Goal: Communication & Community: Answer question/provide support

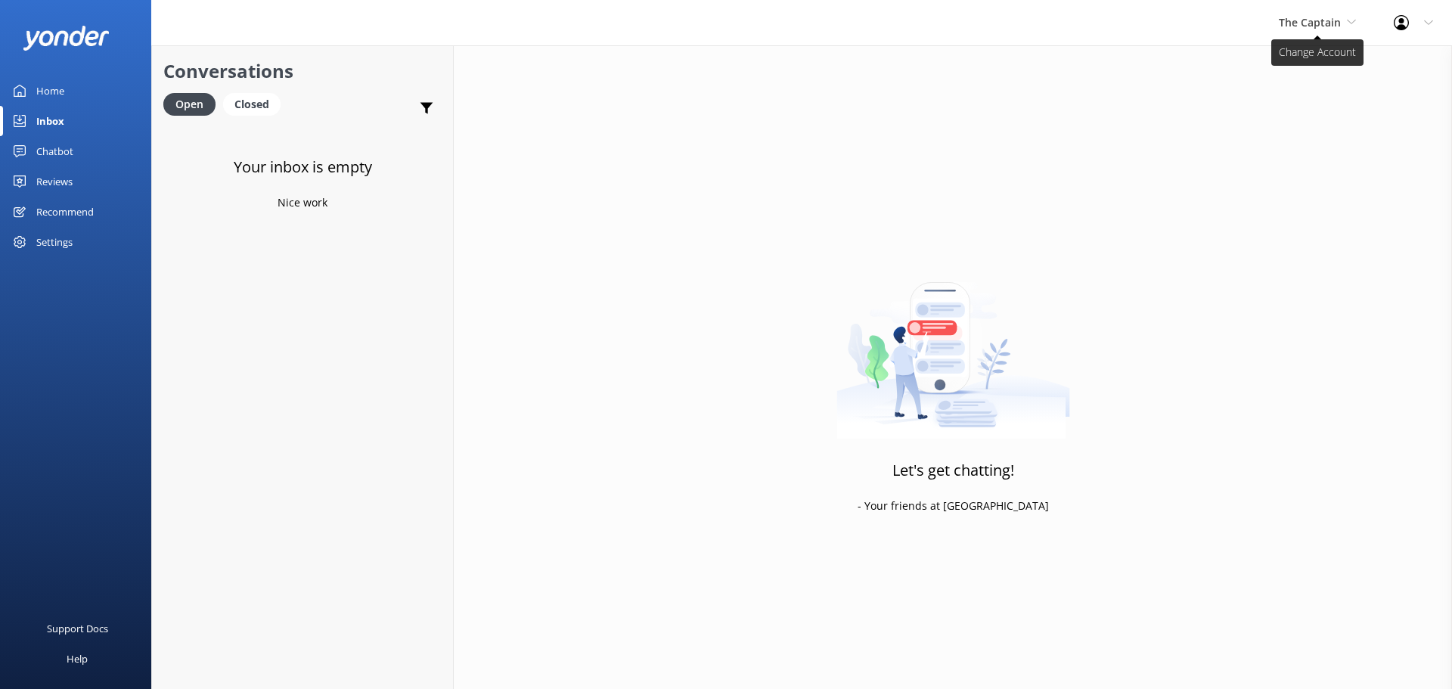
click at [1325, 23] on span "The Captain" at bounding box center [1310, 22] width 62 height 14
click at [1322, 60] on link "De [GEOGRAPHIC_DATA]" at bounding box center [1335, 63] width 151 height 36
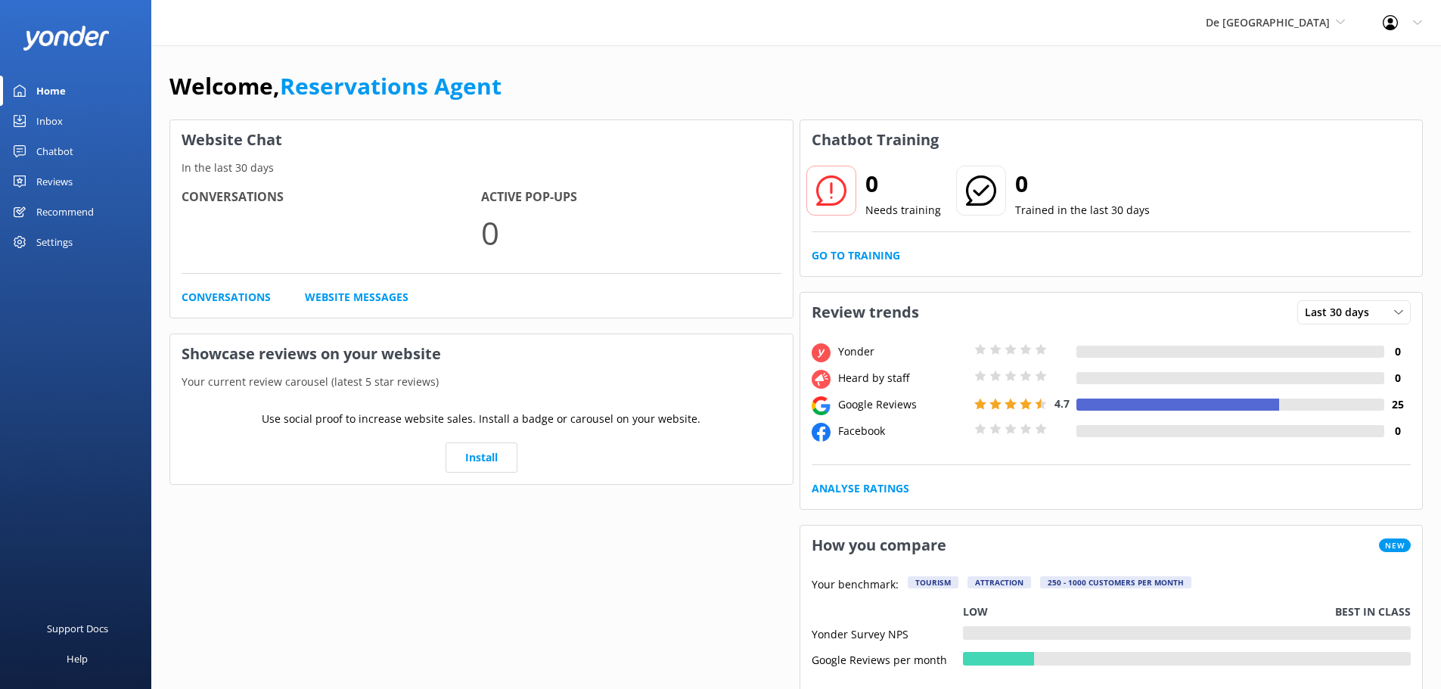
click at [70, 126] on link "Inbox" at bounding box center [75, 121] width 151 height 30
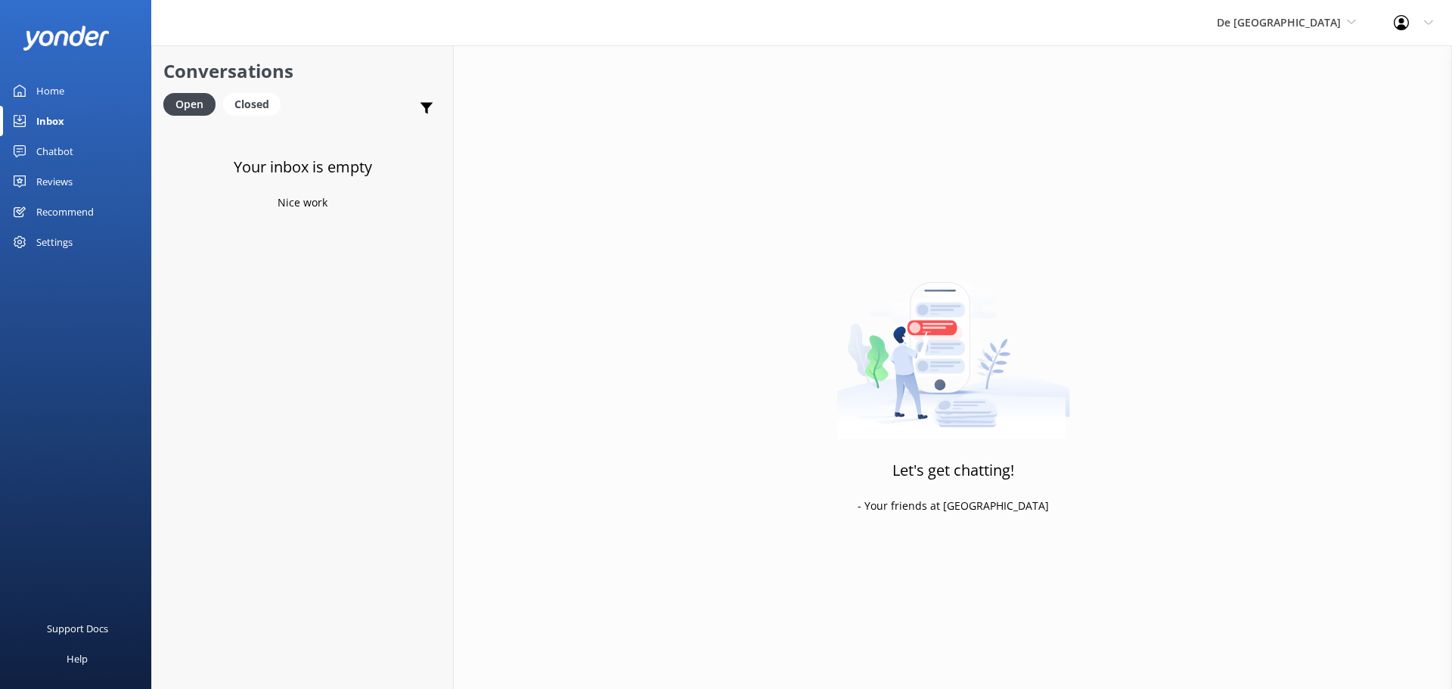
click at [1298, 43] on div "De [GEOGRAPHIC_DATA] [GEOGRAPHIC_DATA] [GEOGRAPHIC_DATA]'s Activities Expert Th…" at bounding box center [1286, 22] width 177 height 45
click at [1311, 110] on link "Aruba's Activities Expert" at bounding box center [1273, 100] width 151 height 36
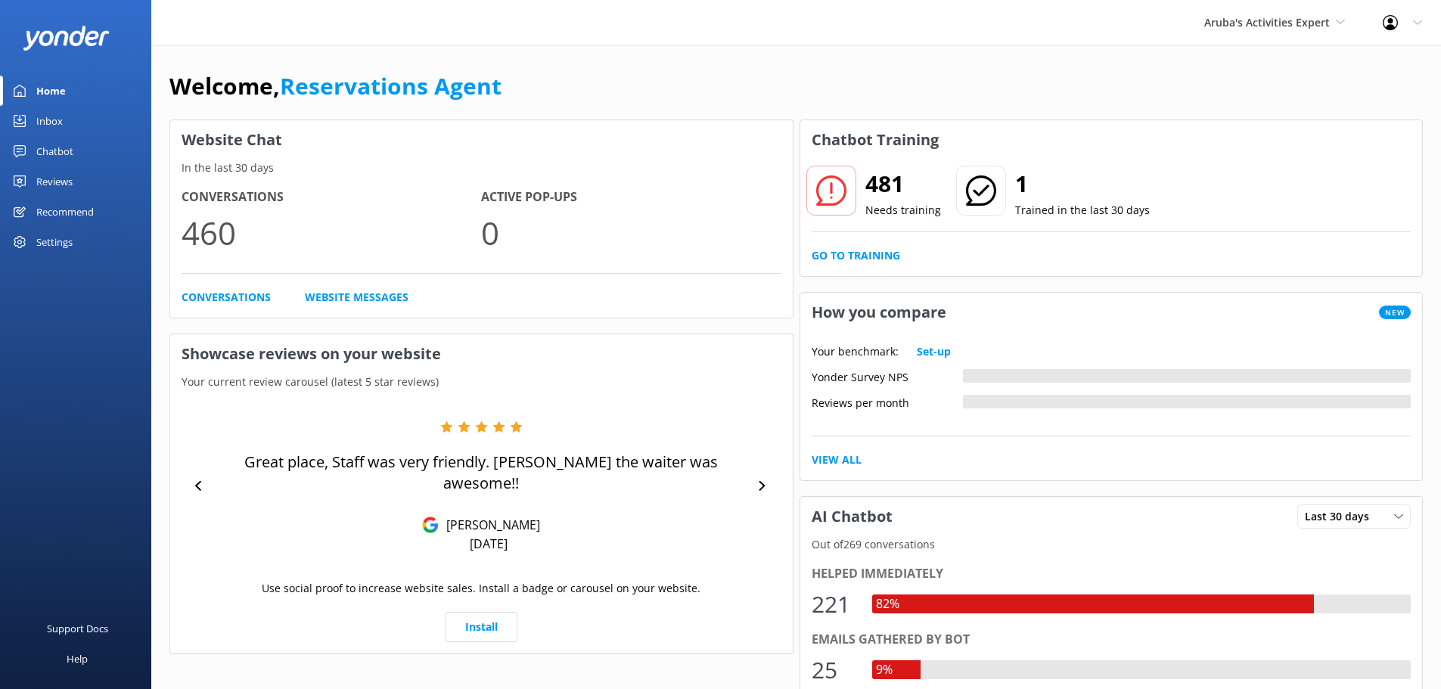
click at [62, 119] on div "Inbox" at bounding box center [49, 121] width 26 height 30
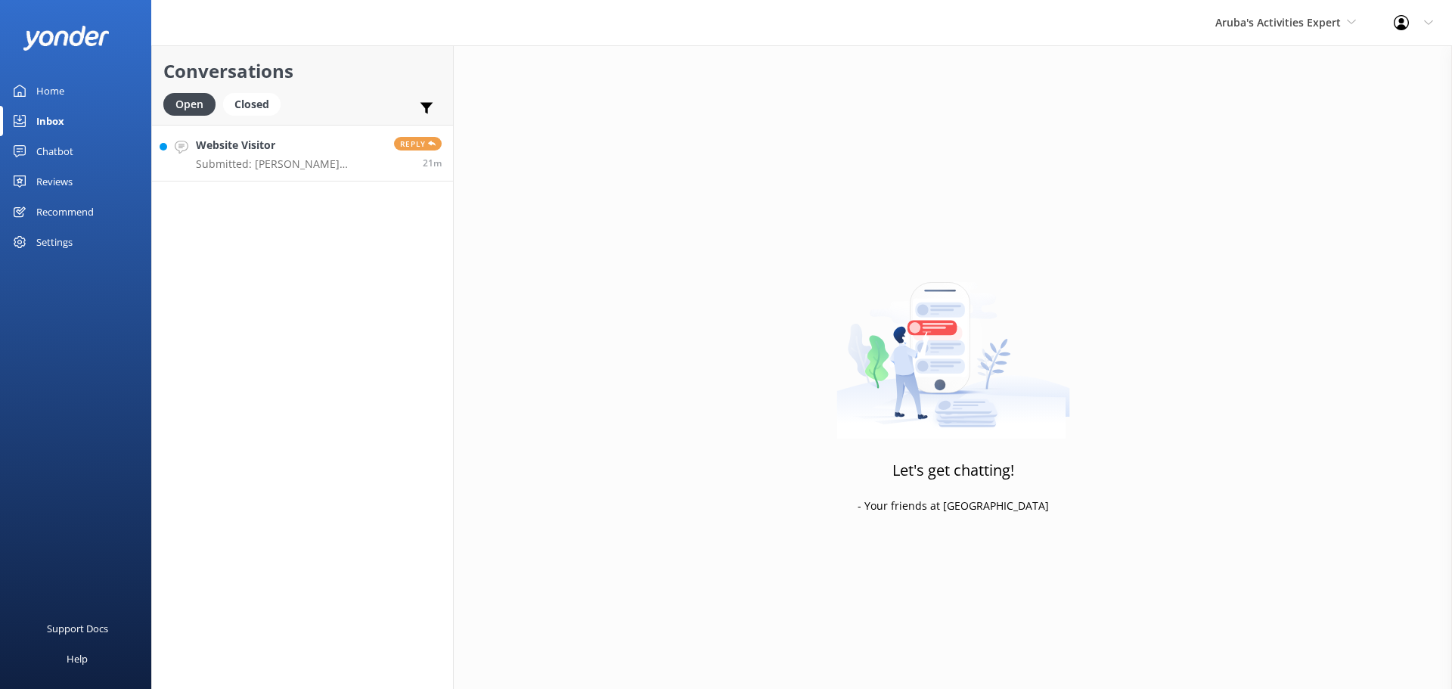
click at [223, 154] on h4 "Website Visitor" at bounding box center [289, 145] width 187 height 17
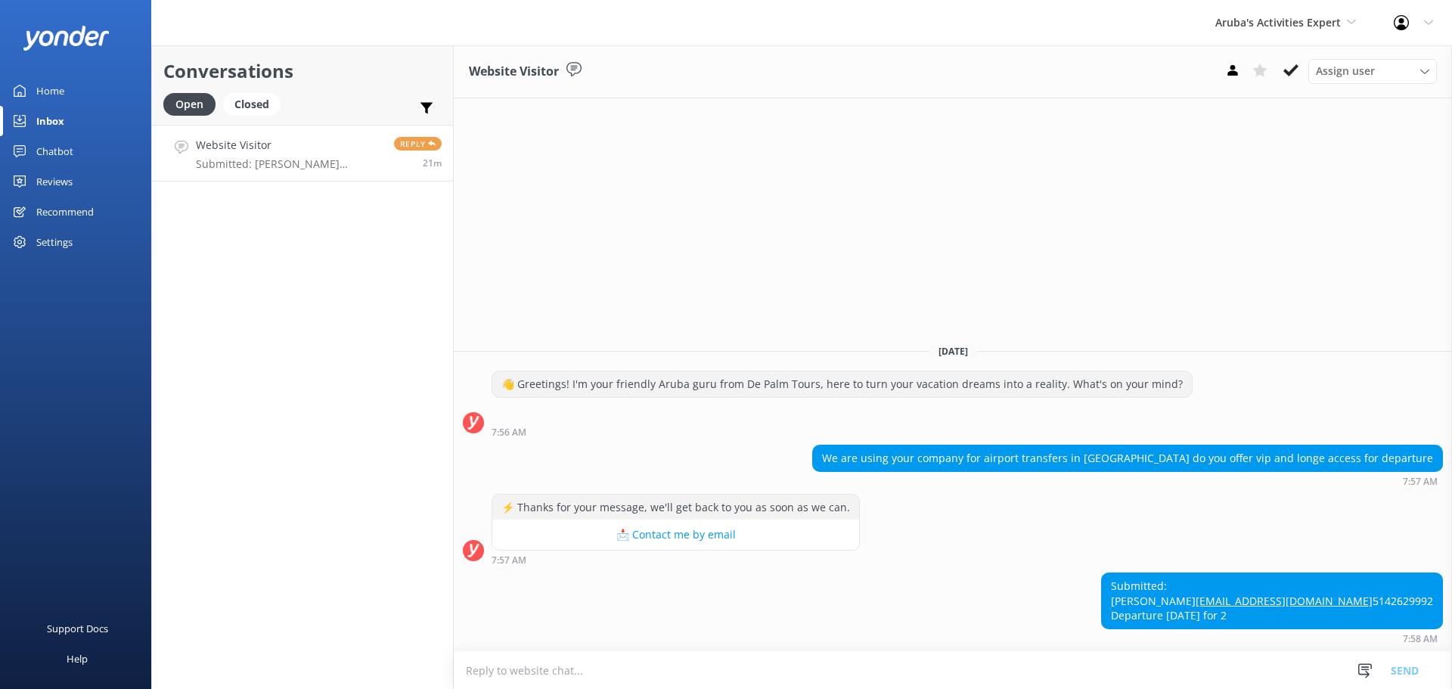
click at [759, 662] on textarea at bounding box center [953, 670] width 998 height 37
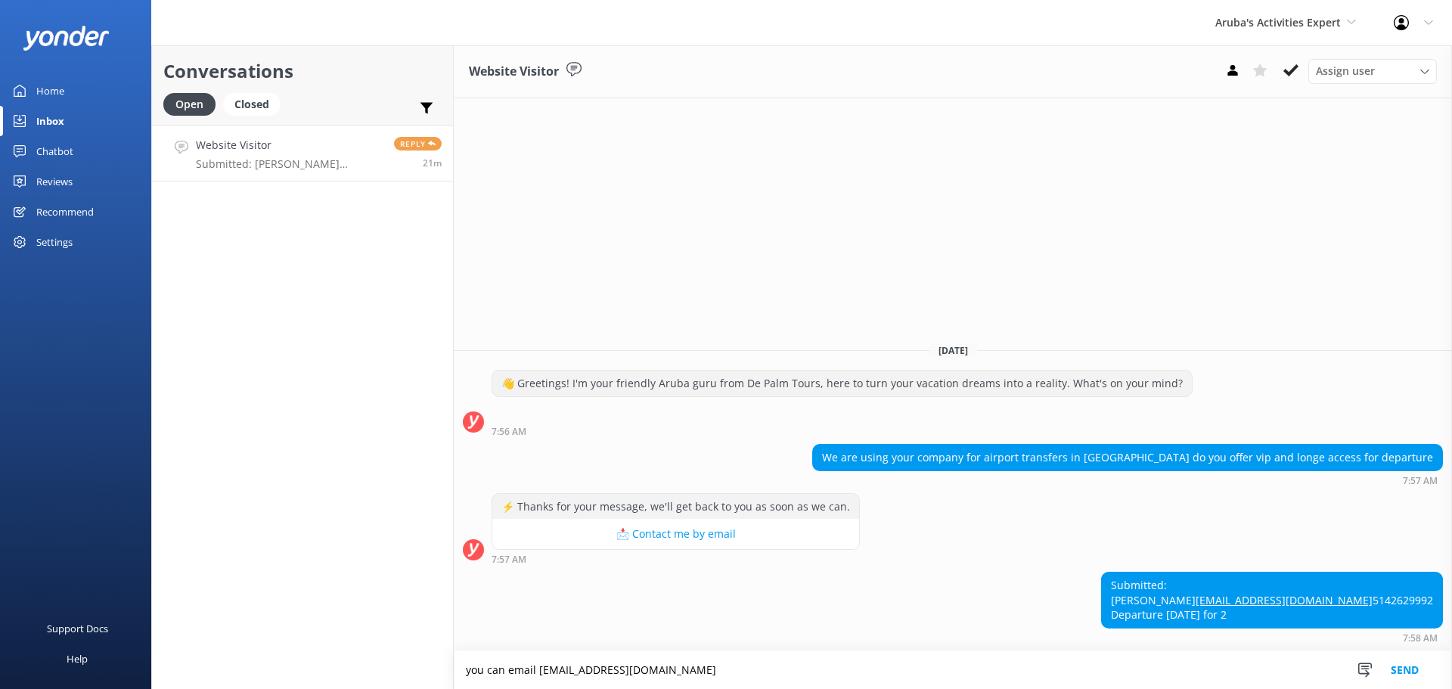
type textarea "you can email [EMAIL_ADDRESS][DOMAIN_NAME]"
click at [1401, 666] on button "Send" at bounding box center [1404, 670] width 57 height 38
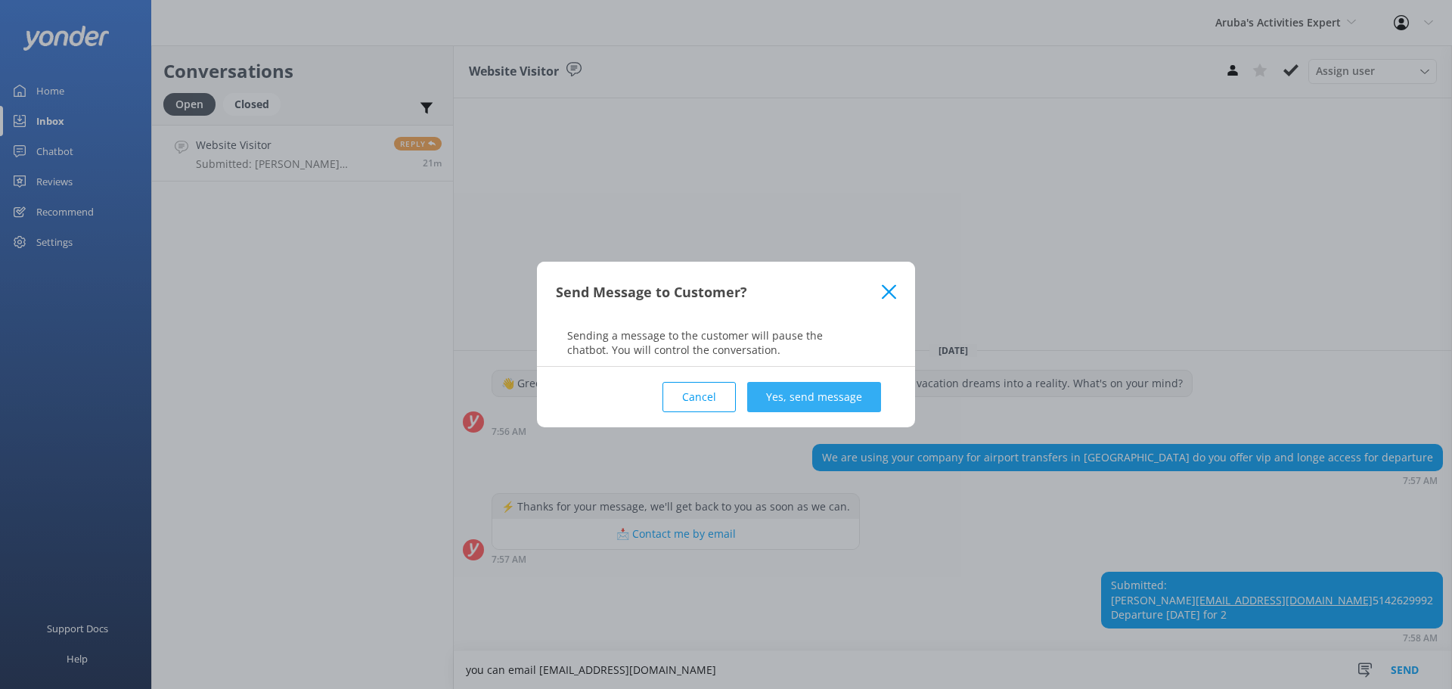
click at [819, 396] on button "Yes, send message" at bounding box center [814, 397] width 134 height 30
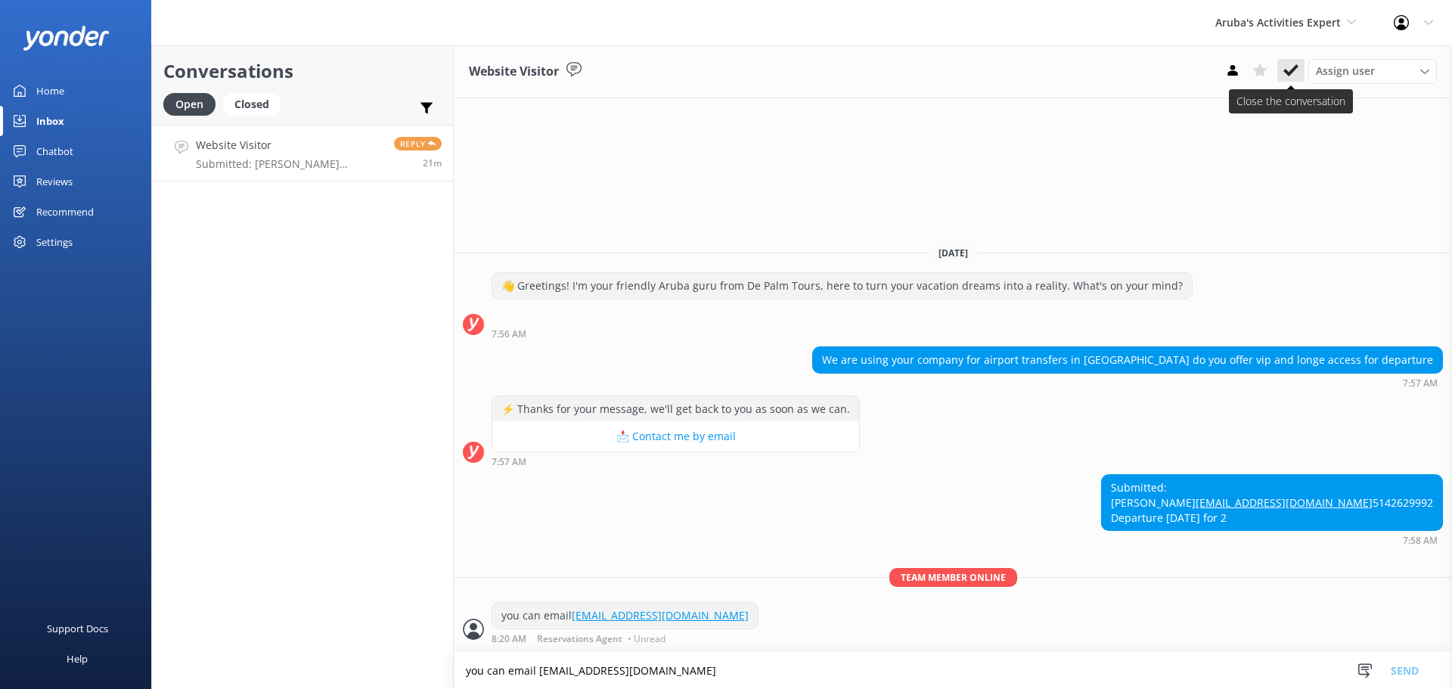
click at [1288, 67] on icon at bounding box center [1290, 70] width 15 height 15
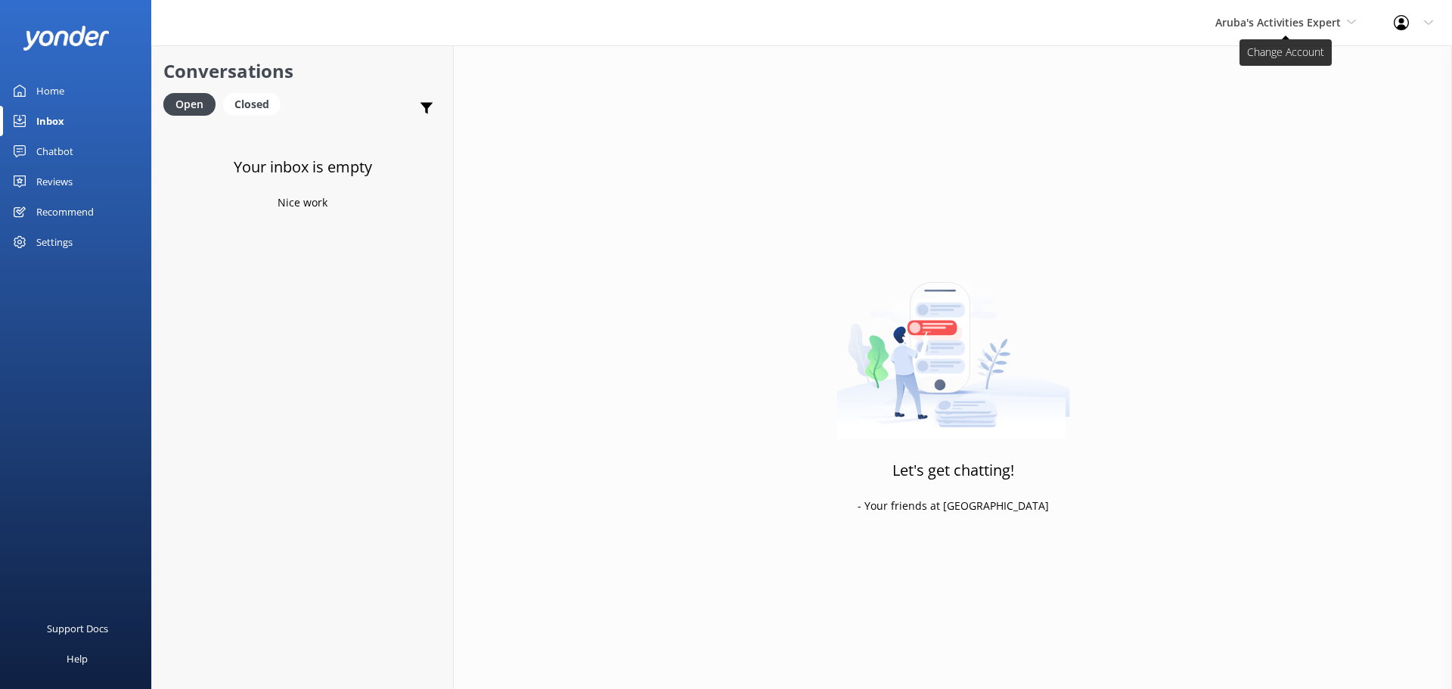
click at [1259, 25] on span "Aruba's Activities Expert" at bounding box center [1278, 22] width 126 height 14
click at [1262, 126] on link "The Captain" at bounding box center [1271, 136] width 151 height 36
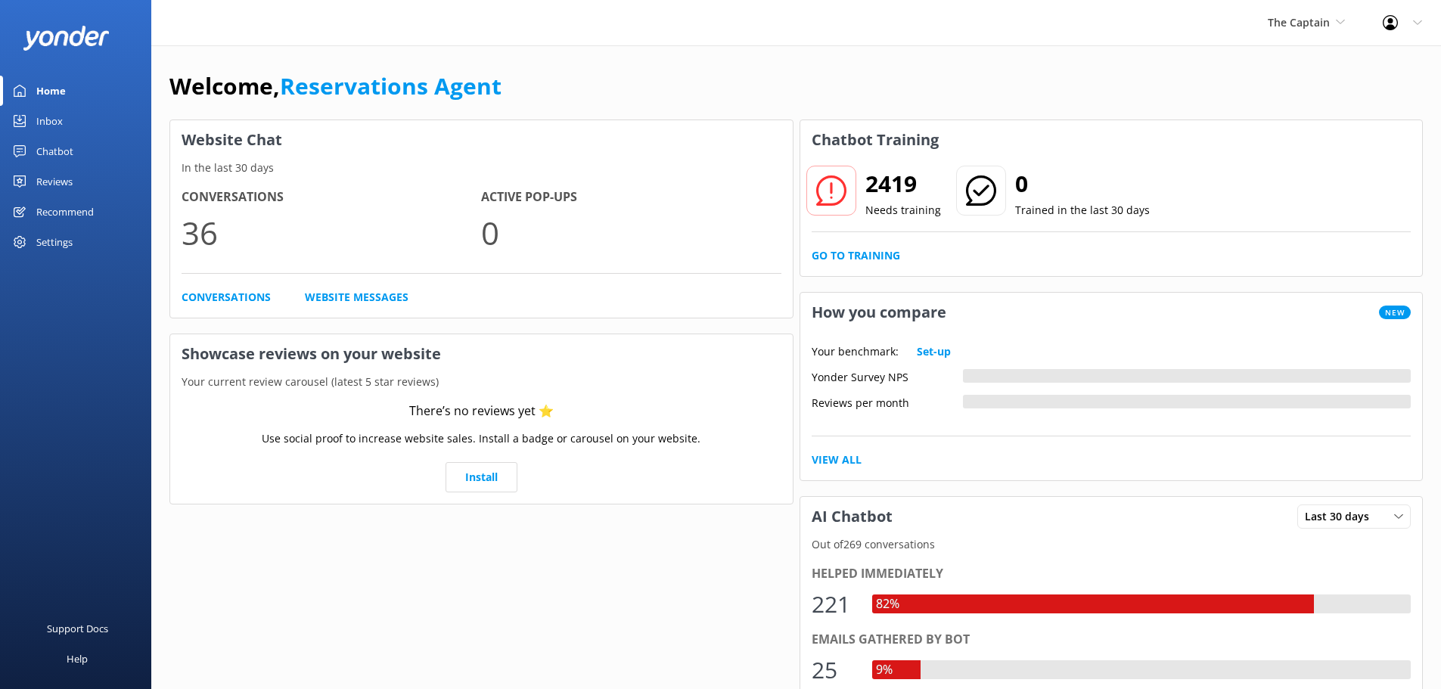
click at [59, 125] on div "Inbox" at bounding box center [49, 121] width 26 height 30
